Goal: Find specific page/section: Find specific page/section

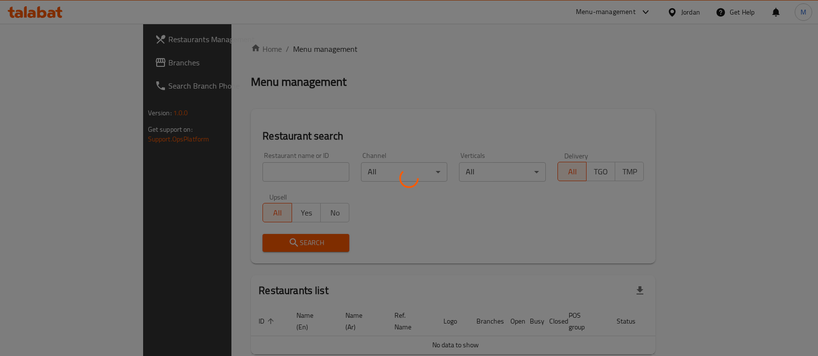
click at [249, 176] on div at bounding box center [409, 178] width 818 height 356
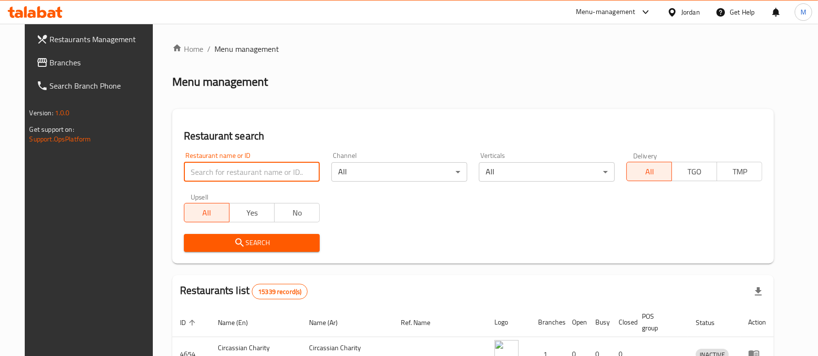
click at [225, 166] on input "search" at bounding box center [252, 171] width 136 height 19
type input "ن"
type input "[DEMOGRAPHIC_DATA] Roastries"
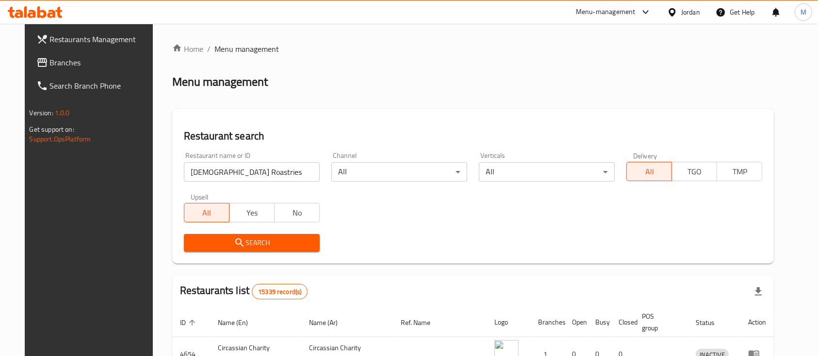
click at [260, 199] on div "All Yes No" at bounding box center [252, 207] width 136 height 29
drag, startPoint x: 266, startPoint y: 253, endPoint x: 274, endPoint y: 249, distance: 9.6
click at [274, 249] on div "Search" at bounding box center [251, 243] width 147 height 30
click at [274, 249] on button "Search" at bounding box center [252, 243] width 136 height 18
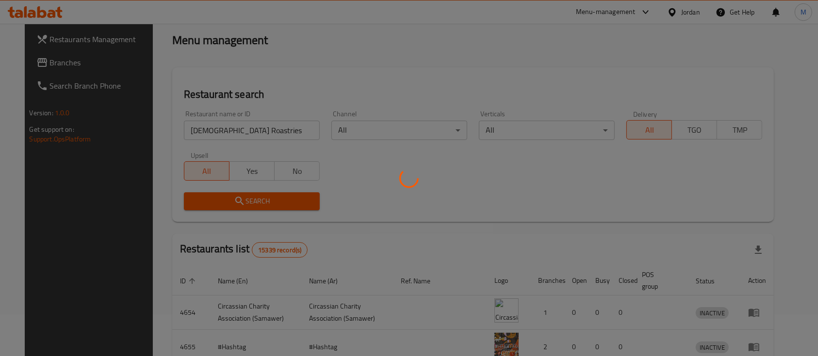
scroll to position [57, 0]
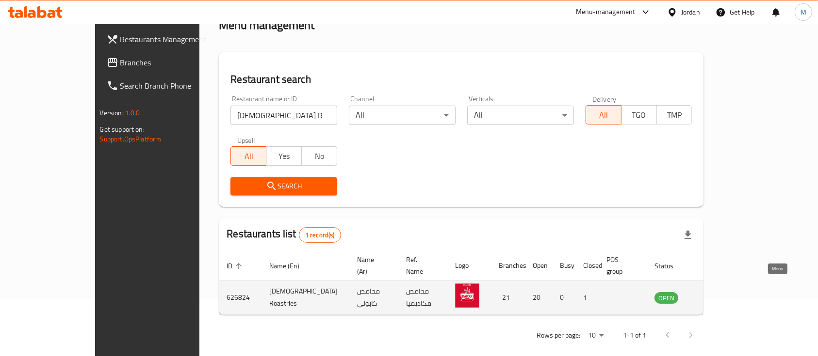
click at [717, 292] on icon "enhanced table" at bounding box center [711, 298] width 12 height 12
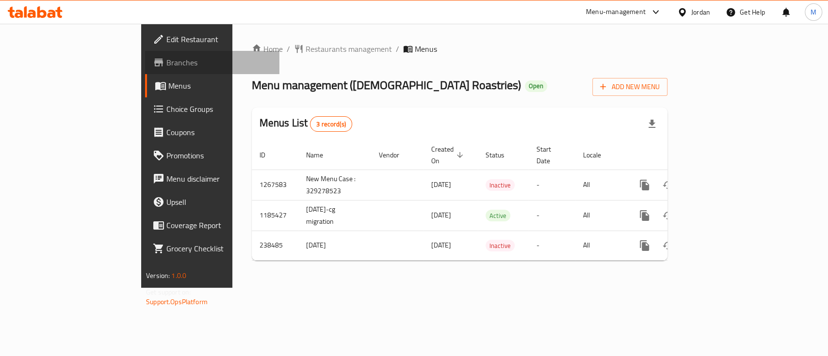
click at [166, 58] on span "Branches" at bounding box center [218, 63] width 105 height 12
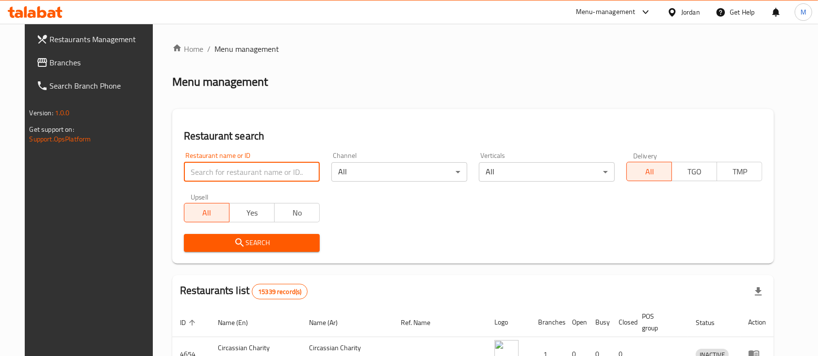
click at [206, 173] on input "search" at bounding box center [252, 171] width 136 height 19
type input "[DEMOGRAPHIC_DATA] Roastries"
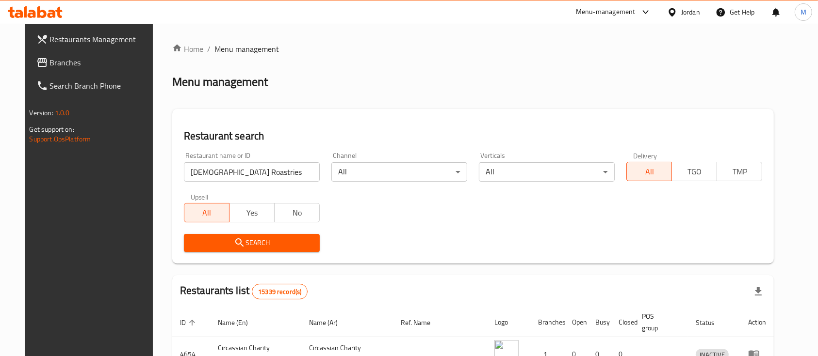
click at [249, 246] on span "Search" at bounding box center [252, 243] width 120 height 12
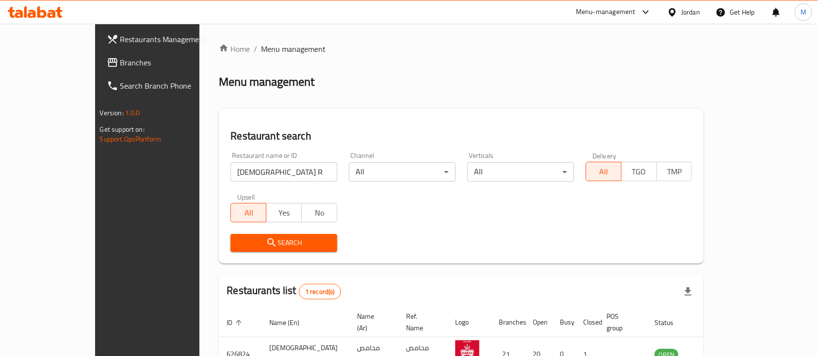
scroll to position [57, 0]
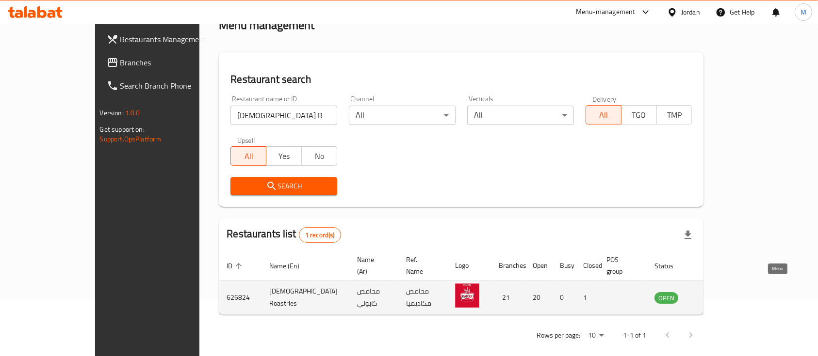
click at [717, 292] on icon "enhanced table" at bounding box center [711, 298] width 12 height 12
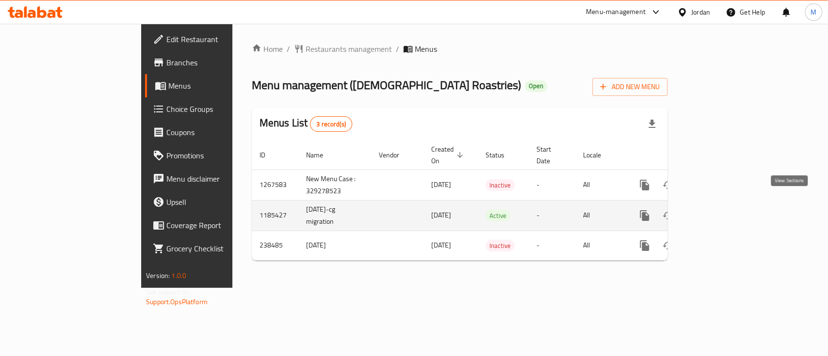
click at [720, 210] on icon "enhanced table" at bounding box center [714, 216] width 12 height 12
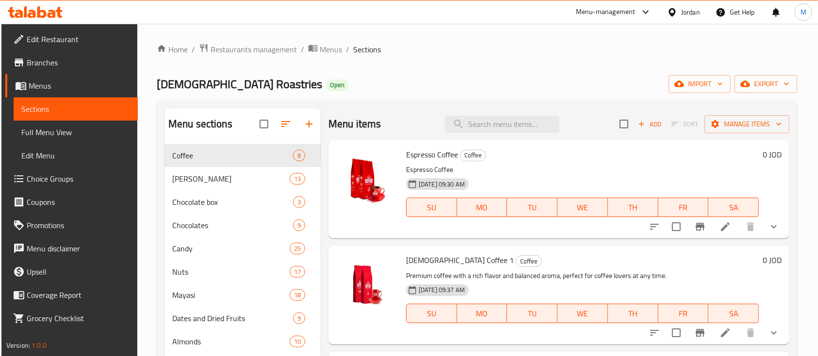
click at [33, 67] on span "Branches" at bounding box center [79, 63] width 104 height 12
